Goal: Task Accomplishment & Management: Use online tool/utility

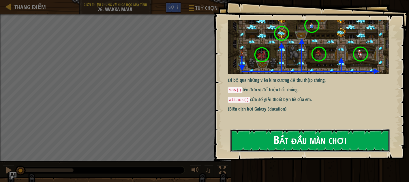
click at [305, 141] on button "Bắt đầu màn chơi" at bounding box center [311, 141] width 160 height 23
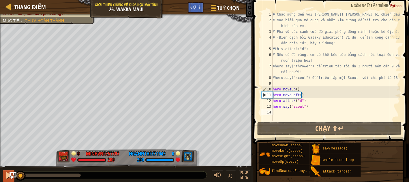
drag, startPoint x: 29, startPoint y: 177, endPoint x: 4, endPoint y: 177, distance: 25.4
click at [7, 177] on div "0:02.2 Bây giờ: 0:06.3 Tối đa: 0:40.3 ♫" at bounding box center [126, 174] width 253 height 17
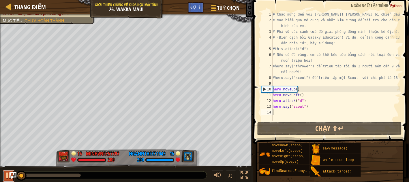
click at [8, 179] on div at bounding box center [9, 176] width 8 height 8
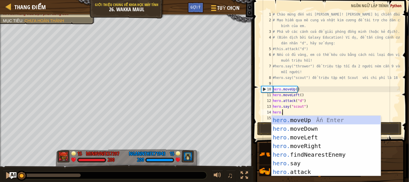
type textarea "hero."
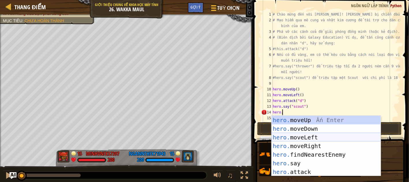
click at [292, 135] on div "hero. moveUp Ấn Enter hero. moveDown Ấn Enter hero. moveLeft Ấn Enter hero. mov…" at bounding box center [326, 155] width 109 height 78
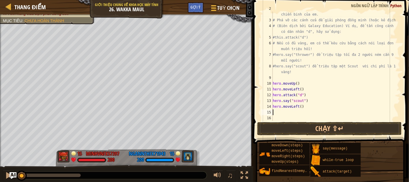
scroll to position [11, 0]
click at [300, 105] on div "# Mạo hiểm qua mê cung và nhặt kim cương để tài trợ cho dàn chiến binh của em. …" at bounding box center [334, 69] width 124 height 127
type textarea "44"
click at [279, 113] on div "# Mạo hiểm qua mê cung và nhặt kim cương để tài trợ cho dàn chiến binh của em. …" at bounding box center [334, 69] width 124 height 127
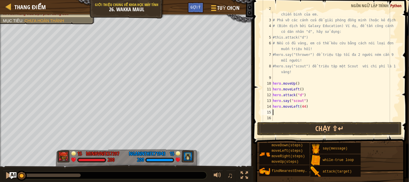
scroll to position [2, 0]
drag, startPoint x: 22, startPoint y: 175, endPoint x: 19, endPoint y: 166, distance: 9.2
click at [19, 166] on div "♫" at bounding box center [126, 174] width 253 height 17
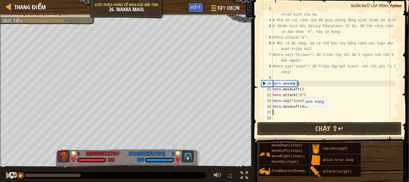
click at [302, 107] on div "# Mạo hiểm qua mê cung và nhặt kim cương để tài trợ cho dàn chiến binh của em. …" at bounding box center [334, 69] width 124 height 127
type textarea "hero.moveLeft(4)"
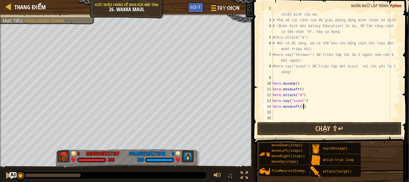
click at [308, 106] on div "# Mạo hiểm qua mê cung và nhặt kim cương để tài trợ cho dàn chiến binh của em. …" at bounding box center [334, 69] width 124 height 127
click at [277, 113] on div "# Mạo hiểm qua mê cung và nhặt kim cương để tài trợ cho dàn chiến binh của em. …" at bounding box center [334, 69] width 124 height 127
type textarea "hero."
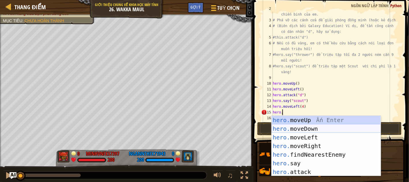
click at [285, 127] on div "hero. moveUp Ấn Enter hero. moveDown Ấn Enter hero. moveLeft Ấn Enter hero. mov…" at bounding box center [326, 155] width 109 height 78
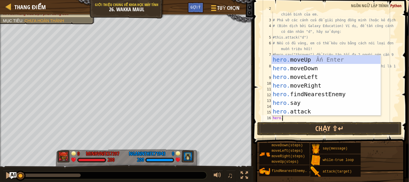
scroll to position [3, 0]
click at [287, 113] on div "hero. moveUp Ấn Enter hero. moveDown Ấn Enter hero. moveLeft Ấn Enter hero. mov…" at bounding box center [326, 94] width 109 height 78
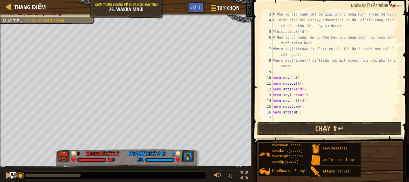
scroll to position [0, 0]
click at [304, 113] on div "# Phá vỡ các cánh cửa để giải phóng đồng minh (hoặc kẻ địch). # (Biên dịch bởi …" at bounding box center [334, 72] width 124 height 121
click at [299, 112] on div "# Phá vỡ các cánh cửa để giải phóng đồng minh (hoặc kẻ địch). # (Biên dịch bởi …" at bounding box center [334, 72] width 124 height 121
type textarea "hero.attack(b)"
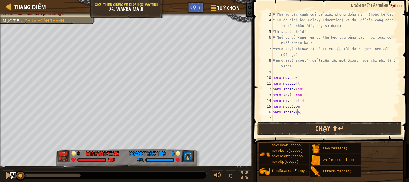
click at [309, 110] on div "# Phá vỡ các cánh cửa để giải phóng đồng minh (hoặc kẻ địch). # (Biên dịch bởi …" at bounding box center [334, 72] width 124 height 121
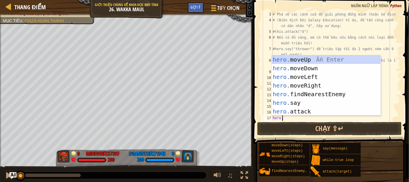
scroll to position [3, 0]
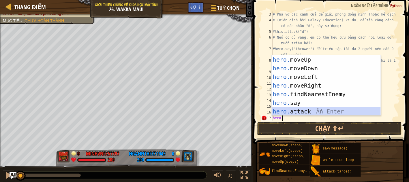
click at [309, 110] on div "hero. moveUp Ấn Enter hero. moveDown Ấn Enter hero. moveLeft Ấn Enter hero. mov…" at bounding box center [326, 94] width 109 height 78
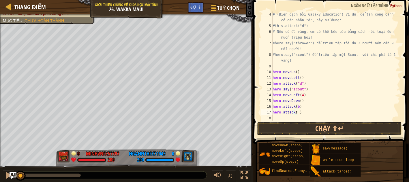
scroll to position [23, 0]
click at [305, 112] on div "# (Biên dịch bởi Galaxy Education) Ví dụ, để tấn công cánh cửa có dán nhãn "d",…" at bounding box center [334, 75] width 124 height 127
click at [300, 112] on div "# (Biên dịch bởi Galaxy Education) Ví dụ, để tấn công cánh cửa có dán nhãn "d",…" at bounding box center [334, 75] width 124 height 127
type textarea "hero.attack(c)"
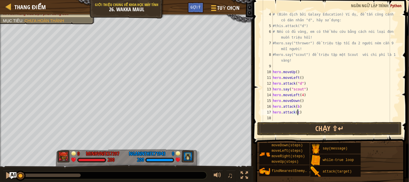
click at [304, 111] on div "# (Biên dịch bởi Galaxy Education) Ví dụ, để tấn công cánh cửa có dán nhãn "d",…" at bounding box center [334, 75] width 124 height 127
click at [279, 118] on div "# (Biên dịch bởi Galaxy Education) Ví dụ, để tấn công cánh cửa có dán nhãn "d",…" at bounding box center [334, 75] width 124 height 127
type textarea "hero."
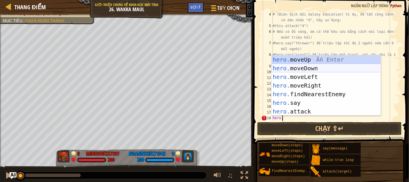
click at [295, 68] on div "hero. moveUp Ấn Enter hero. moveDown Ấn Enter hero. moveLeft Ấn Enter hero. mov…" at bounding box center [326, 94] width 109 height 78
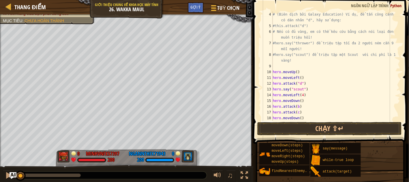
click at [300, 114] on div "# (Biên dịch bởi Galaxy Education) Ví dụ, để tấn công cánh cửa có dán nhãn "d",…" at bounding box center [334, 75] width 124 height 127
type textarea "hero.attack(c)"
click at [0, 0] on div "hero. moveUp Ấn Enter hero. moveDown Ấn Enter hero. moveLeft Ấn Enter hero. mov…" at bounding box center [0, 0] width 0 height 0
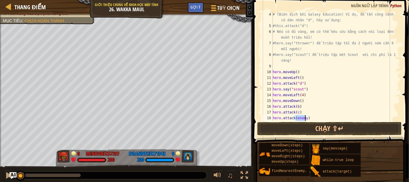
click at [310, 114] on div "# (Biên dịch bởi Galaxy Education) Ví dụ, để tấn công cánh cửa có dán nhãn "d",…" at bounding box center [334, 75] width 124 height 127
click at [307, 116] on div "# (Biên dịch bởi Galaxy Education) Ví dụ, để tấn công cánh cửa có dán nhãn "d",…" at bounding box center [334, 75] width 124 height 127
drag, startPoint x: 300, startPoint y: 118, endPoint x: 283, endPoint y: 119, distance: 16.8
click at [283, 119] on div "# (Biên dịch bởi Galaxy Education) Ví dụ, để tấn công cánh cửa có dán nhãn "d",…" at bounding box center [334, 75] width 124 height 127
click at [297, 113] on div "# (Biên dịch bởi Galaxy Education) Ví dụ, để tấn công cánh cửa có dán nhãn "d",…" at bounding box center [334, 75] width 124 height 127
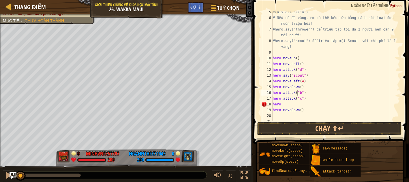
scroll to position [40, 0]
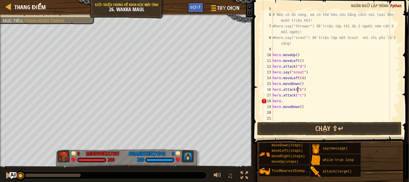
click at [289, 102] on div "#this.attack("d") # Nếu có đủ vàng, em có thể kêu cứu bằng cách nói loại đơn vị…" at bounding box center [334, 66] width 124 height 121
type textarea "s"
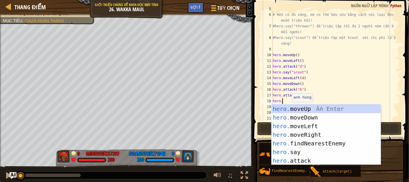
scroll to position [2, 0]
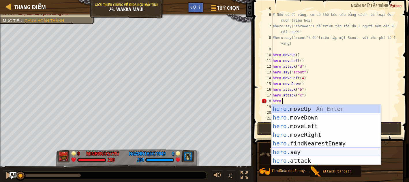
click at [296, 152] on div "hero. moveUp Ấn Enter hero. moveDown Ấn Enter hero. moveLeft Ấn Enter hero. mov…" at bounding box center [326, 144] width 109 height 78
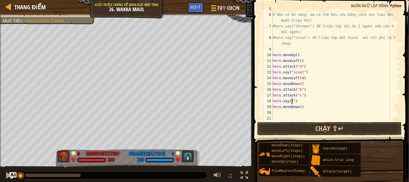
scroll to position [0, 0]
click at [317, 101] on div "#this.attack("d") # Nếu có đủ vàng, em có thể kêu cứu bằng cách nói loại đơn vị…" at bounding box center [334, 66] width 124 height 121
click at [311, 102] on div "#this.attack("d") # Nếu có đủ vàng, em có thể kêu cứu bằng cách nói loại đơn vị…" at bounding box center [334, 66] width 124 height 121
click at [300, 107] on div "#this.attack("d") # Nếu có đủ vàng, em có thể kêu cứu bằng cách nói loại đơn vị…" at bounding box center [334, 66] width 124 height 121
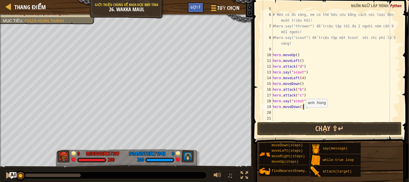
scroll to position [0, 0]
click at [321, 106] on div "#this.attack("d") # Nếu có đủ vàng, em có thể kêu cứu bằng cách nói loại đơn vị…" at bounding box center [334, 66] width 124 height 121
type textarea "hero.moveDown(3)"
click at [324, 132] on button "Chạy ⇧↵" at bounding box center [329, 128] width 145 height 13
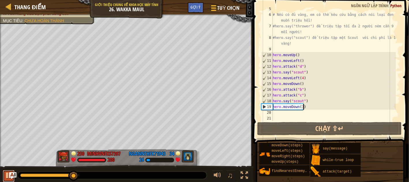
click at [7, 178] on div at bounding box center [9, 176] width 8 height 8
click at [282, 114] on div "#this.attack("d") # Nếu có đủ vàng, em có thể kêu cứu bằng cách nói loại đơn vị…" at bounding box center [334, 66] width 124 height 121
click at [301, 107] on div "#this.attack("d") # Nếu có đủ vàng, em có thể kêu cứu bằng cách nói loại đơn vị…" at bounding box center [334, 66] width 124 height 121
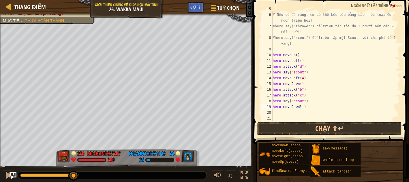
type textarea "22"
click at [279, 111] on div "#this.attack("d") # Nếu có đủ vàng, em có thể kêu cứu bằng cách nói loại đơn vị…" at bounding box center [334, 66] width 124 height 121
type textarea "hero."
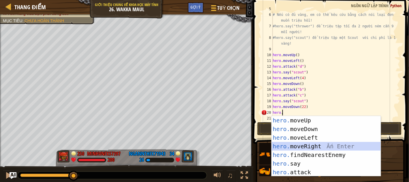
click at [296, 146] on div "hero. moveUp Ấn Enter hero. moveDown Ấn Enter hero. moveLeft Ấn Enter hero. mov…" at bounding box center [326, 155] width 109 height 78
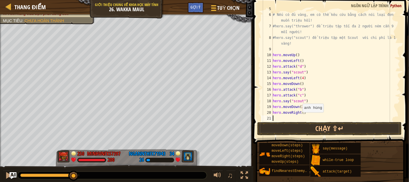
click at [300, 113] on div "#this.attack("d") # Nếu có đủ vàng, em có thể kêu cứu bằng cách nói loại đơn vị…" at bounding box center [334, 66] width 124 height 121
click at [301, 112] on div "#this.attack("d") # Nếu có đủ vàng, em có thể kêu cứu bằng cách nói loại đơn vị…" at bounding box center [334, 66] width 124 height 121
click at [303, 106] on div "#this.attack("d") # Nếu có đủ vàng, em có thể kêu cứu bằng cách nói loại đơn vị…" at bounding box center [334, 66] width 124 height 121
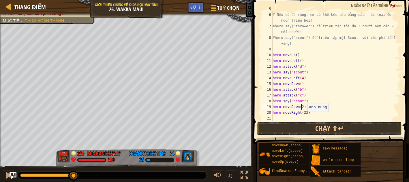
click at [305, 112] on div "#this.attack("d") # Nếu có đủ vàng, em có thể kêu cứu bằng cách nói loại đơn vị…" at bounding box center [334, 66] width 124 height 121
type textarea "hero.moveRight(2)"
click at [284, 117] on div "# Nếu có đủ vàng, em có thể kêu cứu bằng cách nói loại đơn vị em muốn triệu hồi…" at bounding box center [334, 75] width 124 height 127
type textarea "g"
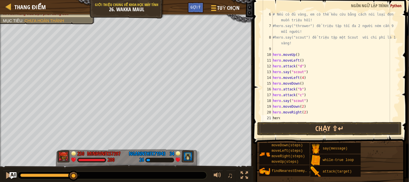
scroll to position [3, 0]
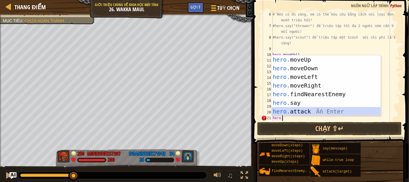
click at [291, 113] on div "hero. moveUp Ấn Enter hero. moveDown Ấn Enter hero. moveLeft Ấn Enter hero. mov…" at bounding box center [326, 94] width 109 height 78
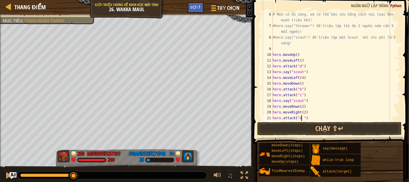
scroll to position [0, 0]
type textarea "hero.attack("e")"
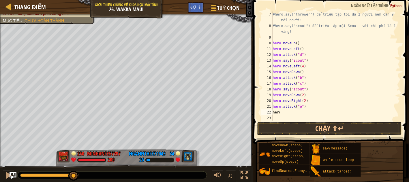
type textarea "hero."
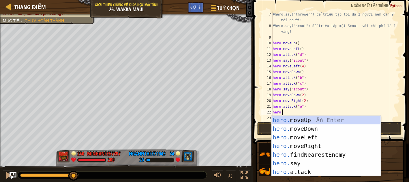
scroll to position [2, 0]
click at [303, 130] on div "hero. moveUp Ấn Enter hero. moveDown Ấn Enter hero. moveLeft Ấn Enter hero. mov…" at bounding box center [326, 155] width 109 height 78
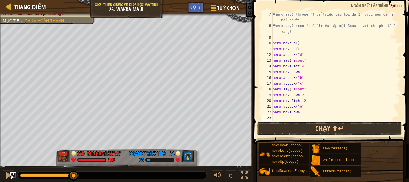
scroll to position [0, 0]
type textarea "hero."
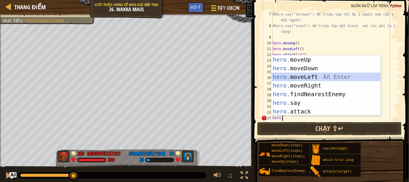
click at [304, 79] on div "hero. moveUp Ấn Enter hero. moveDown Ấn Enter hero. moveLeft Ấn Enter hero. mov…" at bounding box center [326, 94] width 109 height 78
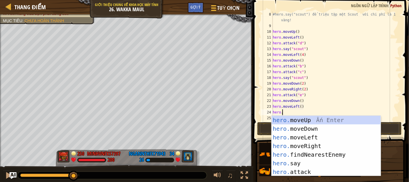
scroll to position [2, 0]
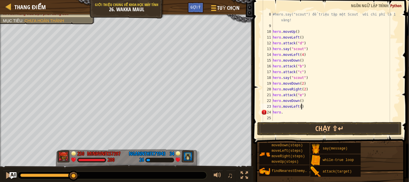
click at [345, 108] on div "#hero.say("scout") để triệu tập một Scout với chi phí là 18 vàng! hero . moveUp…" at bounding box center [334, 75] width 124 height 127
click at [283, 113] on div "#hero.say("scout") để triệu tập một Scout với chi phí là 18 vàng! hero . moveUp…" at bounding box center [334, 75] width 124 height 127
type textarea "h"
click at [296, 131] on button "Chạy ⇧↵" at bounding box center [329, 128] width 145 height 13
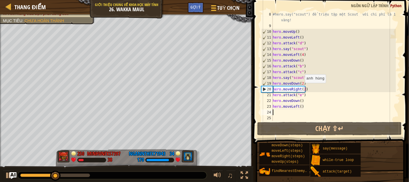
click at [303, 89] on div "#hero.say("scout") để triệu tập một Scout với chi phí là 18 vàng! hero . moveUp…" at bounding box center [334, 75] width 124 height 127
click at [300, 84] on div "#hero.say("scout") để triệu tập một Scout với chi phí là 18 vàng! hero . moveUp…" at bounding box center [334, 75] width 124 height 127
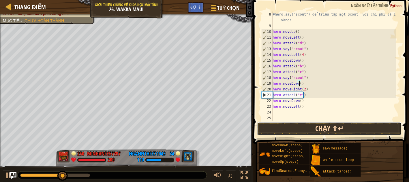
click at [300, 127] on button "Chạy ⇧↵" at bounding box center [329, 128] width 145 height 13
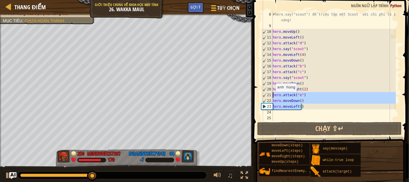
drag, startPoint x: 304, startPoint y: 106, endPoint x: 272, endPoint y: 98, distance: 33.0
click at [272, 98] on div "hero.moveDown() 8 9 10 11 12 13 14 15 16 17 18 19 20 21 22 23 24 25 #hero.say("…" at bounding box center [330, 67] width 140 height 110
type textarea "hero.attack("e") hero.moveDown()"
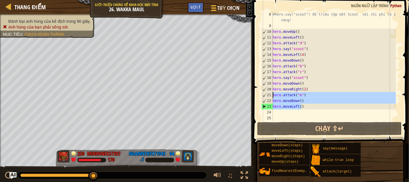
click at [308, 113] on div "#hero.say("scout") để triệu tập một Scout với chi phí là 18 vàng! hero . moveUp…" at bounding box center [334, 75] width 124 height 127
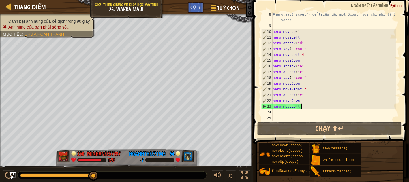
click at [303, 107] on div "#hero.say("scout") để triệu tập một Scout với chi phí là 18 vàng! hero . moveUp…" at bounding box center [334, 75] width 124 height 127
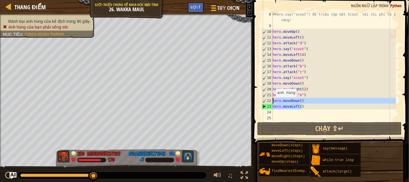
drag, startPoint x: 306, startPoint y: 107, endPoint x: 273, endPoint y: 103, distance: 33.1
click at [273, 103] on div "hero.moveLeft() 8 9 10 11 12 13 14 15 16 17 18 19 20 21 22 23 24 25 #hero.say("…" at bounding box center [330, 67] width 140 height 110
type textarea "hero.moveDown() hero.moveLeft()"
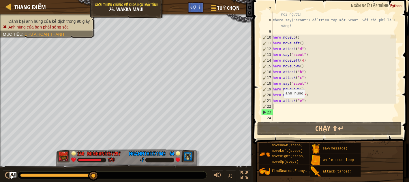
scroll to position [57, 0]
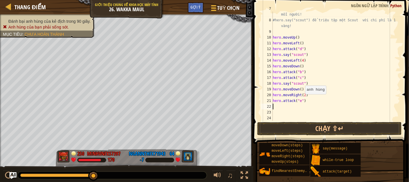
click at [303, 94] on div "#hero.say("thrower") để triệu tập tối đa 2 người ném cần 9 vàng mỗi người! #her…" at bounding box center [334, 69] width 124 height 127
click at [305, 81] on div "#hero.say("thrower") để triệu tập tối đa 2 người ném cần 9 vàng mỗi người! #her…" at bounding box center [334, 69] width 124 height 127
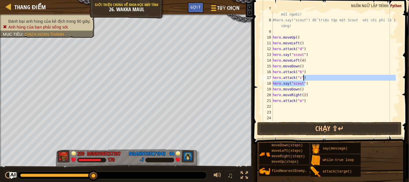
click at [310, 82] on div "#hero.say("thrower") để triệu tập tối đa 2 người ném cần 9 vàng mỗi người! #her…" at bounding box center [334, 67] width 124 height 110
type textarea "hero.say("scout")"
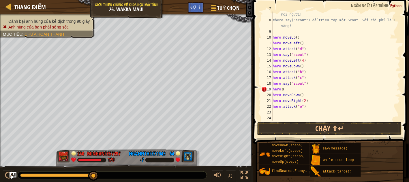
scroll to position [0, 0]
click at [288, 89] on div "#hero.say("thrower") để triệu tập tối đa 2 người ném cần 9 vàng mỗi người! #her…" at bounding box center [334, 69] width 124 height 127
type textarea "c"
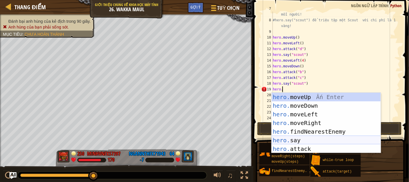
click at [300, 141] on div "hero. moveUp Ấn Enter hero. moveDown Ấn Enter hero. moveLeft Ấn Enter hero. mov…" at bounding box center [326, 132] width 109 height 78
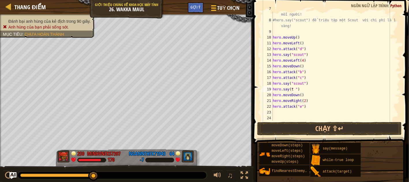
scroll to position [0, 0]
click at [329, 90] on div "#hero.say("thrower") để triệu tập tối đa 2 người ném cần 9 vàng mỗi người! #her…" at bounding box center [334, 69] width 124 height 127
click at [319, 88] on div "#hero.say("thrower") để triệu tập tối đa 2 người ném cần 9 vàng mỗi người! #her…" at bounding box center [334, 69] width 124 height 127
click at [327, 95] on div "#hero.say("thrower") để triệu tập tối đa 2 người ném cần 9 vàng mỗi người! #her…" at bounding box center [334, 69] width 124 height 127
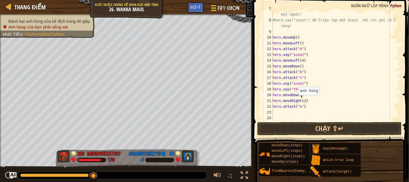
click at [296, 95] on div "#hero.say("thrower") để triệu tập tối đa 2 người ném cần 9 vàng mỗi người! #her…" at bounding box center [334, 69] width 124 height 127
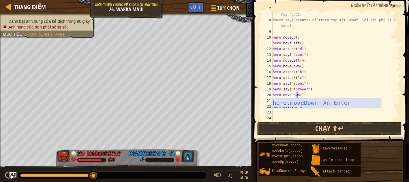
click at [313, 103] on div "hero.moveDown Ấn Enter" at bounding box center [326, 112] width 109 height 26
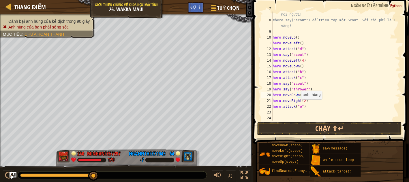
drag, startPoint x: 298, startPoint y: 99, endPoint x: 301, endPoint y: 98, distance: 3.0
click at [298, 99] on div "#hero.say("thrower") để triệu tập tối đa 2 người ném cần 9 vàng mỗi người! #her…" at bounding box center [334, 69] width 124 height 127
click at [298, 101] on div "#hero.say("thrower") để triệu tập tối đa 2 người ném cần 9 vàng mỗi người! #her…" at bounding box center [334, 69] width 124 height 127
click at [303, 101] on div "#hero.say("thrower") để triệu tập tối đa 2 người ném cần 9 vàng mỗi người! #her…" at bounding box center [334, 69] width 124 height 127
click at [310, 101] on div "#hero.say("thrower") để triệu tập tối đa 2 người ném cần 9 vàng mỗi người! #her…" at bounding box center [334, 69] width 124 height 127
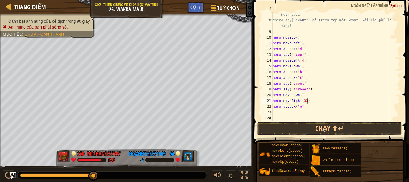
scroll to position [3, 0]
type textarea "hero.moveRight(3)"
type textarea "hero."
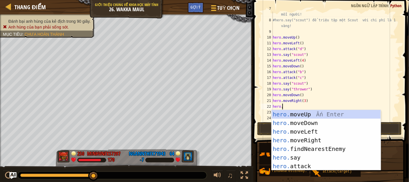
scroll to position [2, 0]
click at [305, 123] on div "hero. moveUp Ấn Enter hero. moveDown Ấn Enter hero. moveLeft Ấn Enter hero. mov…" at bounding box center [326, 149] width 109 height 78
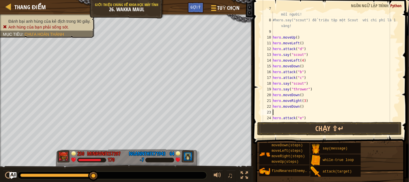
scroll to position [2, 0]
click at [300, 106] on div "#hero.say("thrower") để triệu tập tối đa 2 người ném cần 9 vàng mỗi người! #her…" at bounding box center [334, 69] width 124 height 127
type textarea "22"
click at [275, 113] on div "#hero.say("thrower") để triệu tập tối đa 2 người ném cần 9 vàng mỗi người! #her…" at bounding box center [334, 69] width 124 height 127
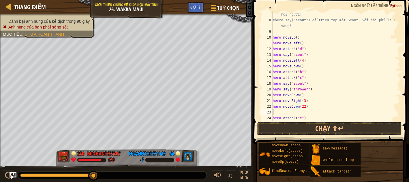
scroll to position [2, 0]
click at [302, 107] on div "#hero.say("thrower") để triệu tập tối đa 2 người ném cần 9 vàng mỗi người! #her…" at bounding box center [334, 69] width 124 height 127
click at [311, 111] on div "#hero.say("thrower") để triệu tập tối đa 2 người ném cần 9 vàng mỗi người! #her…" at bounding box center [334, 69] width 124 height 127
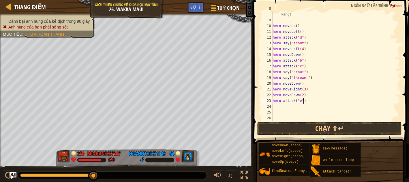
scroll to position [69, 0]
drag, startPoint x: 307, startPoint y: 71, endPoint x: 270, endPoint y: 71, distance: 36.7
click at [270, 71] on div "hero.attack("e") 8 9 10 11 12 13 14 15 16 17 18 19 20 21 22 23 24 25 26 #hero.s…" at bounding box center [330, 67] width 140 height 110
type textarea "hero.say("scout")"
click at [276, 106] on div "#hero.say("scout") để triệu tập một Scout với chi phí là 18 vàng! hero . moveUp…" at bounding box center [334, 69] width 124 height 127
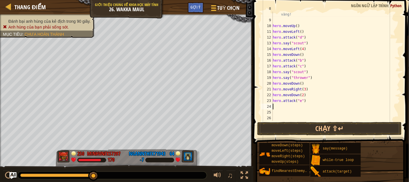
paste textarea "hero.say("scout")"
click at [304, 100] on div "#hero.say("scout") để triệu tập một Scout với chi phí là 18 vàng! hero . moveUp…" at bounding box center [334, 69] width 124 height 127
type textarea "hero.attack("e")"
drag, startPoint x: 295, startPoint y: 100, endPoint x: 254, endPoint y: 102, distance: 41.3
click at [255, 101] on div "hero.attack("e") 8 9 10 11 12 13 14 15 16 17 18 19 20 21 22 23 24 25 26 #hero.s…" at bounding box center [331, 83] width 158 height 161
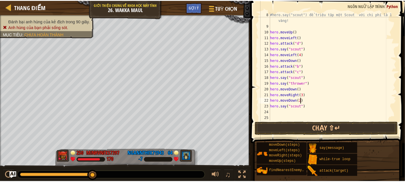
scroll to position [64, 0]
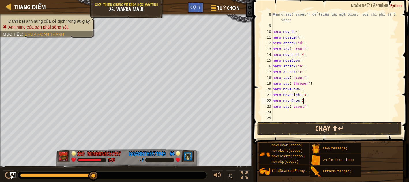
type textarea "hero.moveDown(2)"
drag, startPoint x: 307, startPoint y: 129, endPoint x: 365, endPoint y: 89, distance: 70.8
click at [307, 129] on button "Chạy ⇧↵" at bounding box center [329, 128] width 145 height 13
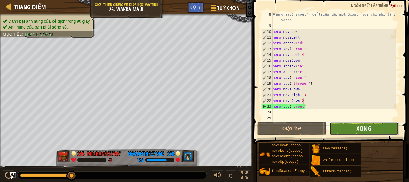
click at [372, 127] on button "Xong" at bounding box center [364, 128] width 69 height 13
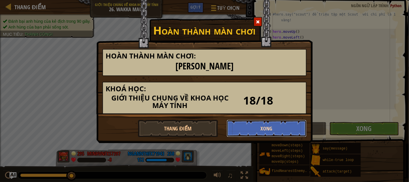
click at [284, 128] on button "Xong" at bounding box center [267, 128] width 80 height 17
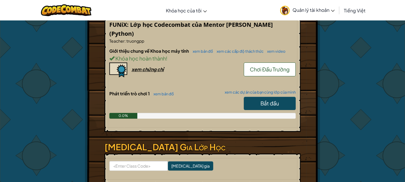
scroll to position [111, 0]
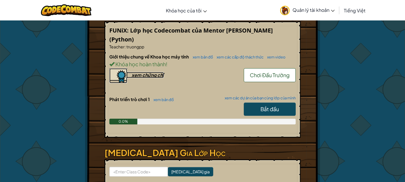
click at [158, 75] on div "xem chứng chỉ" at bounding box center [148, 75] width 32 height 6
